Goal: Find specific page/section: Find specific page/section

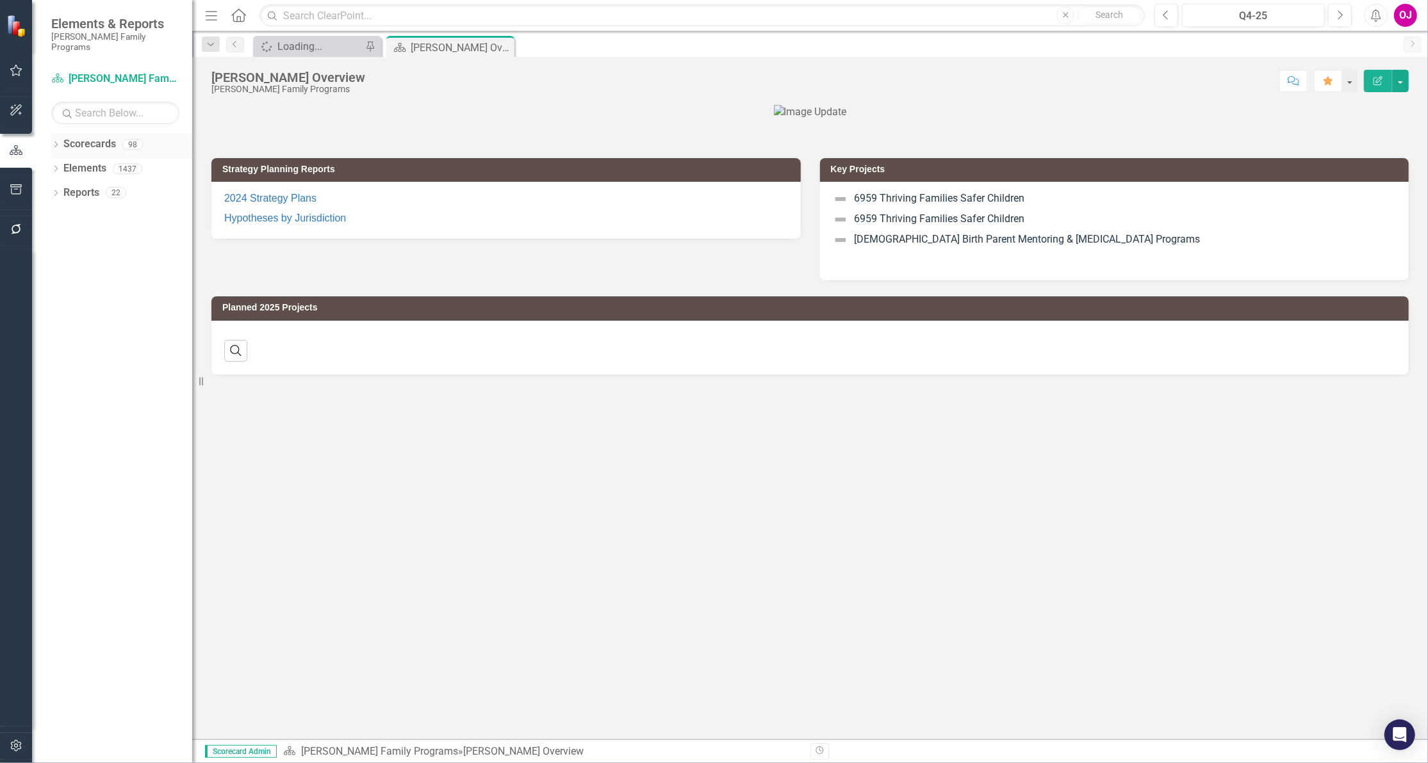
click at [57, 142] on icon at bounding box center [55, 145] width 3 height 6
click at [67, 165] on icon "Dropdown" at bounding box center [63, 169] width 10 height 8
click at [75, 213] on icon "Dropdown" at bounding box center [75, 217] width 10 height 8
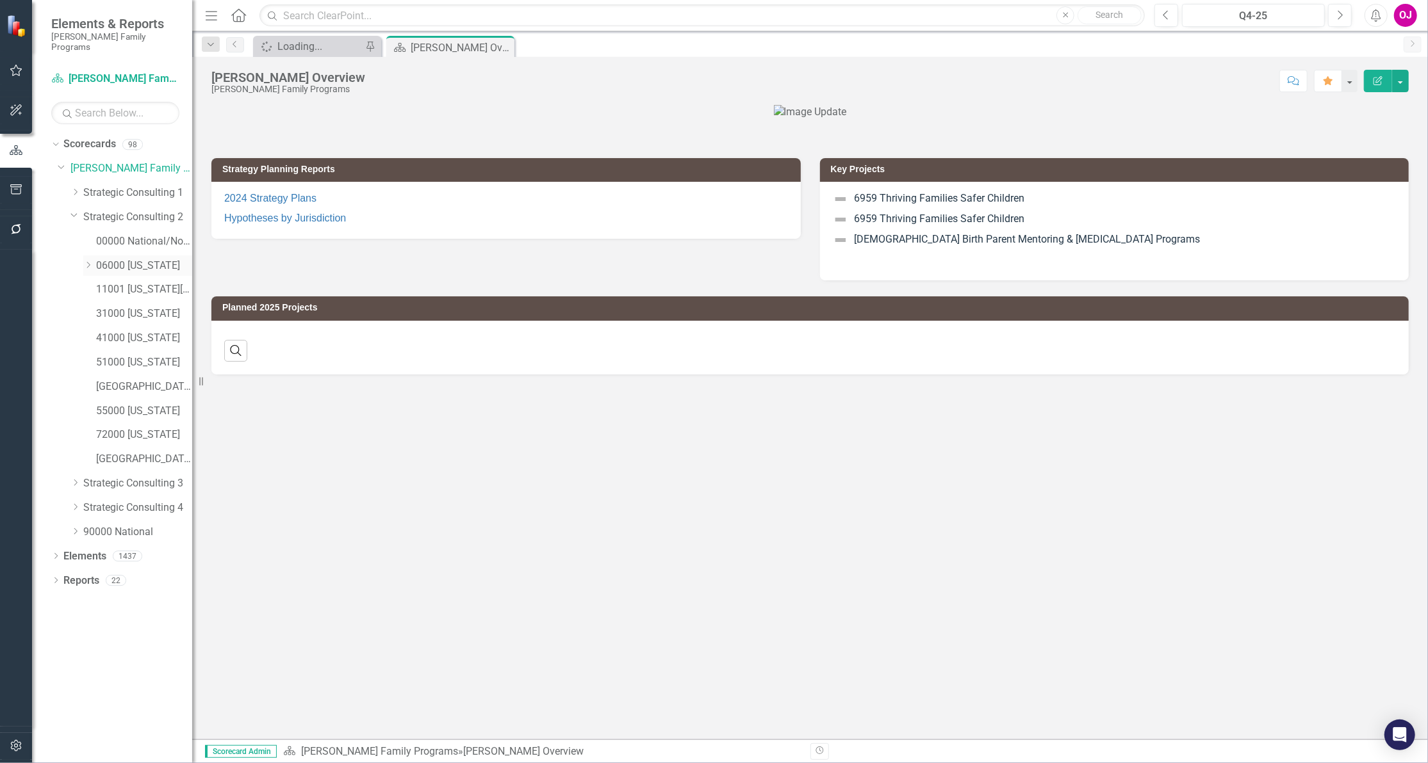
click at [129, 259] on link "06000 [US_STATE]" at bounding box center [144, 266] width 96 height 15
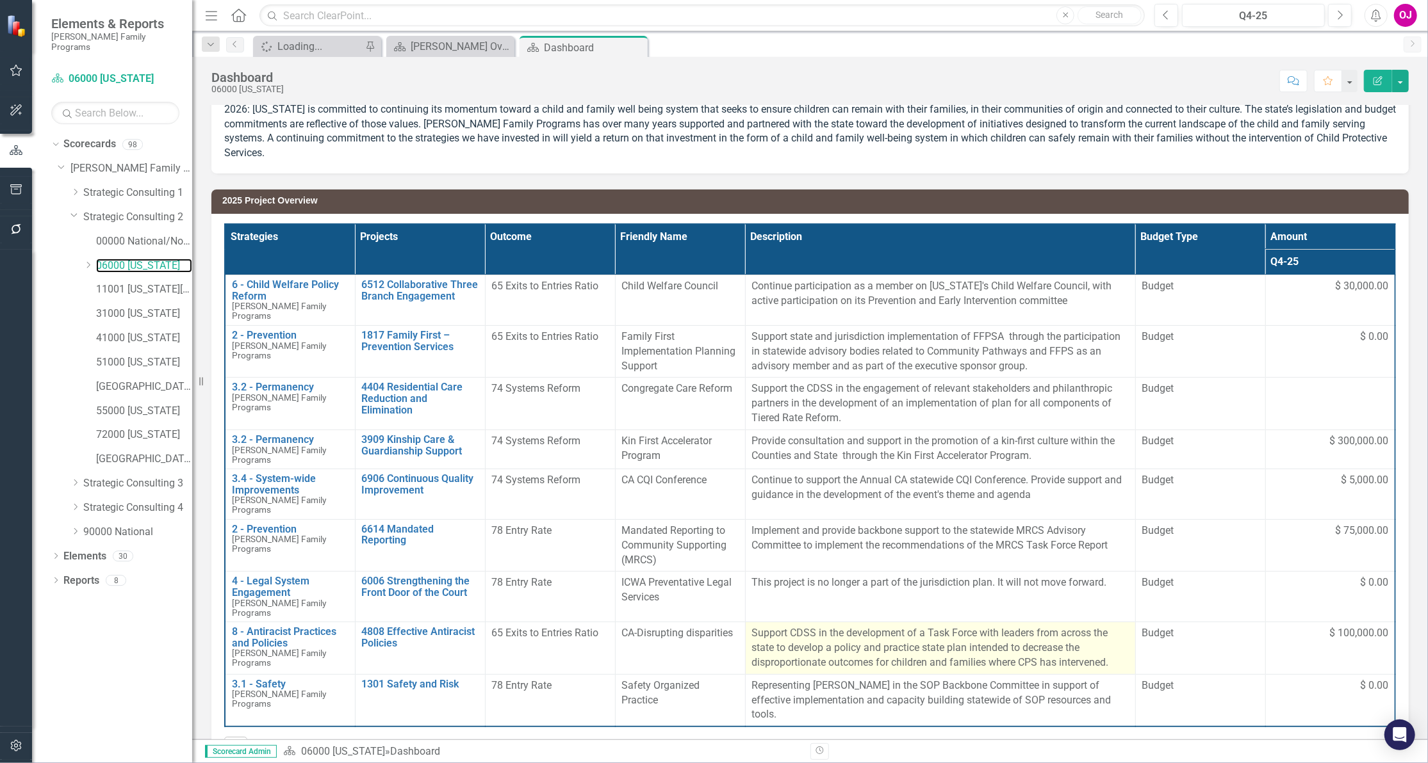
scroll to position [106, 0]
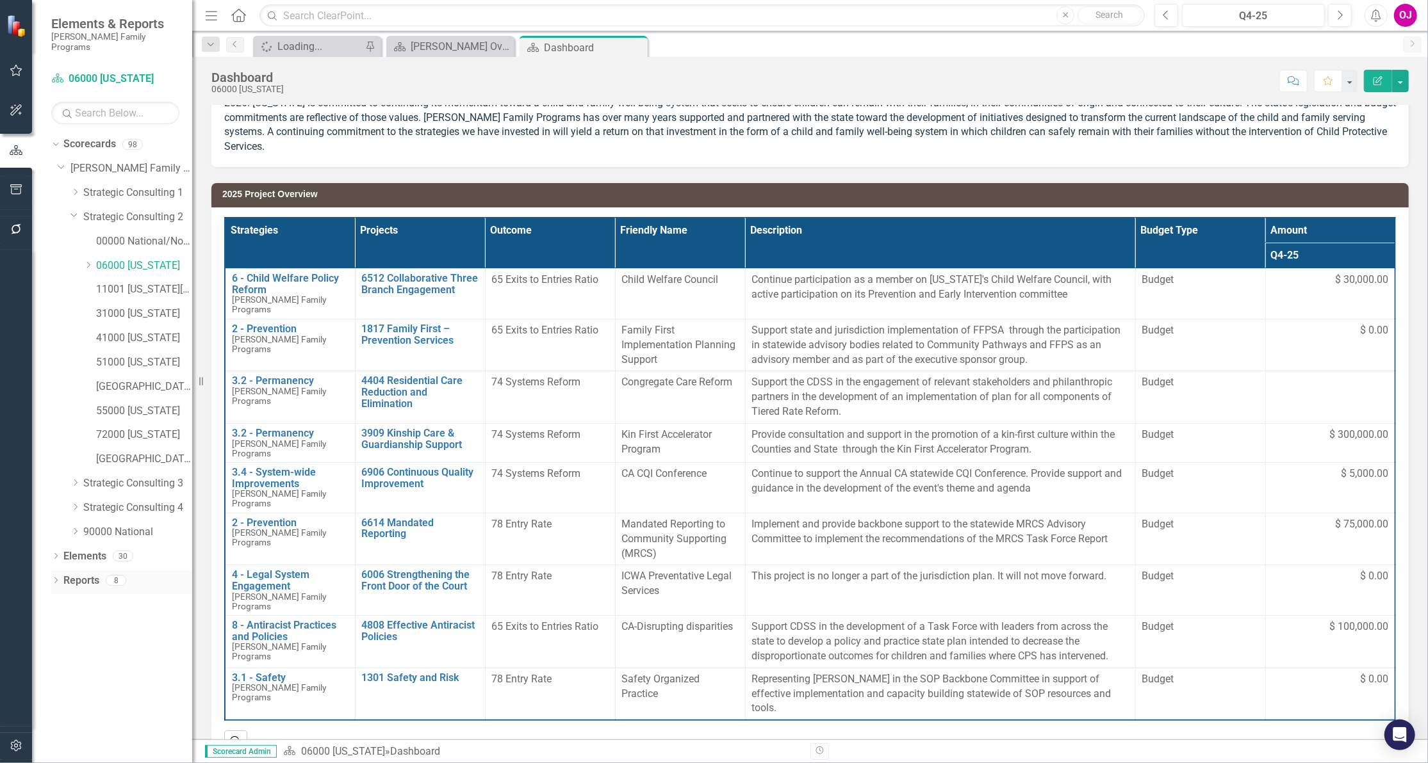
click at [57, 578] on icon at bounding box center [55, 581] width 3 height 6
click at [61, 695] on icon "Dropdown" at bounding box center [61, 698] width 9 height 7
click at [141, 668] on div "2025 Project Overview" at bounding box center [130, 674] width 124 height 12
